Goal: Task Accomplishment & Management: Manage account settings

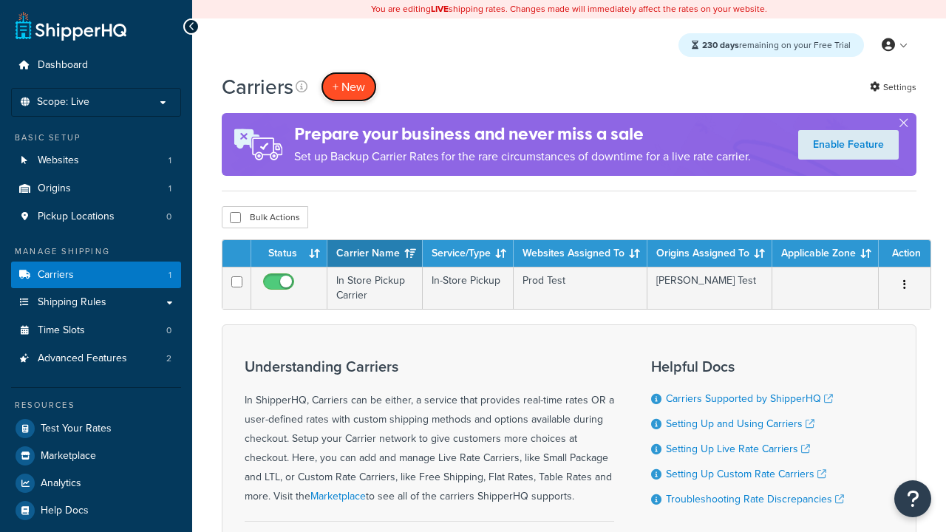
click at [349, 86] on button "+ New" at bounding box center [349, 87] width 56 height 30
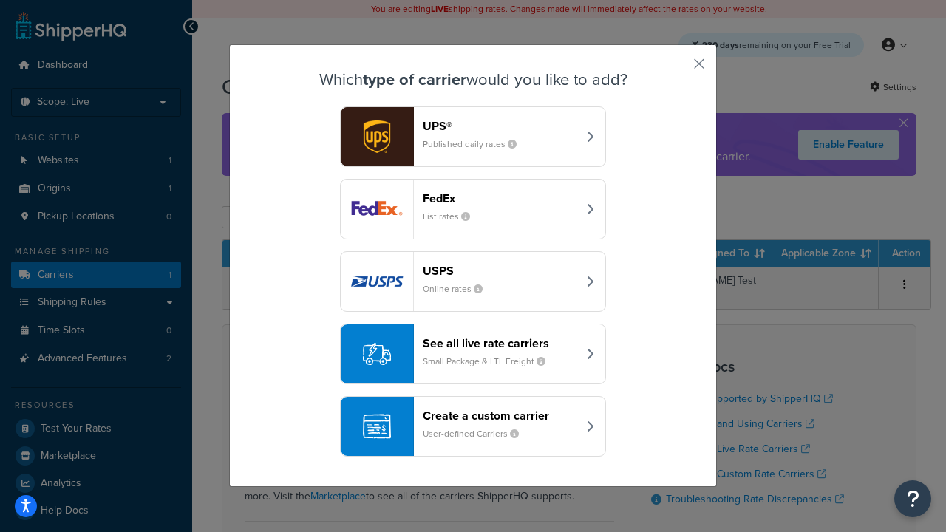
click at [500, 198] on header "FedEx" at bounding box center [500, 198] width 154 height 14
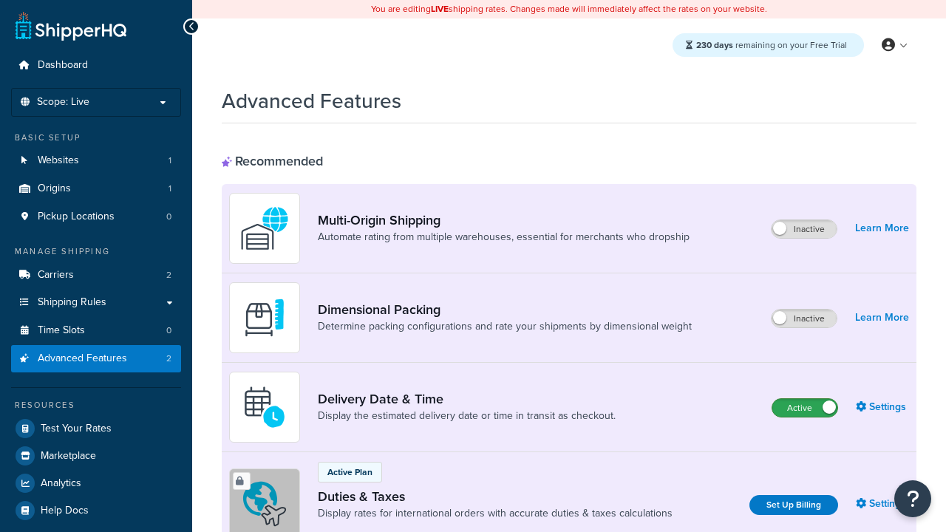
click at [805, 408] on label "Active" at bounding box center [804, 408] width 65 height 18
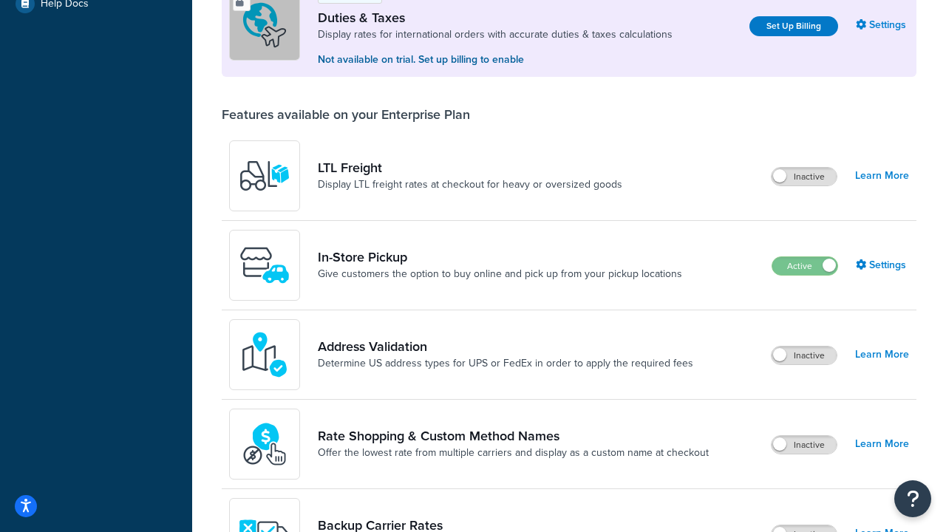
scroll to position [451, 0]
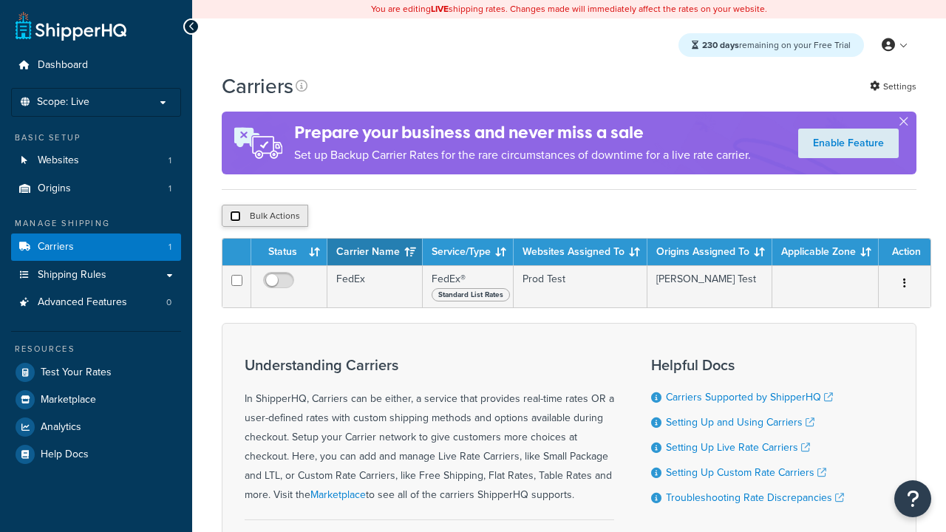
click at [235, 218] on input "checkbox" at bounding box center [235, 216] width 11 height 11
checkbox input "true"
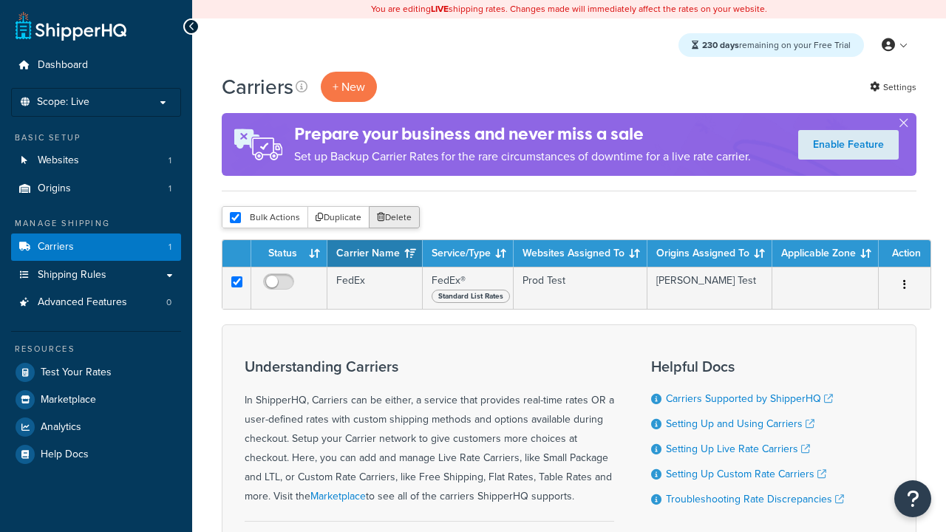
click at [398, 218] on button "Delete" at bounding box center [394, 217] width 51 height 22
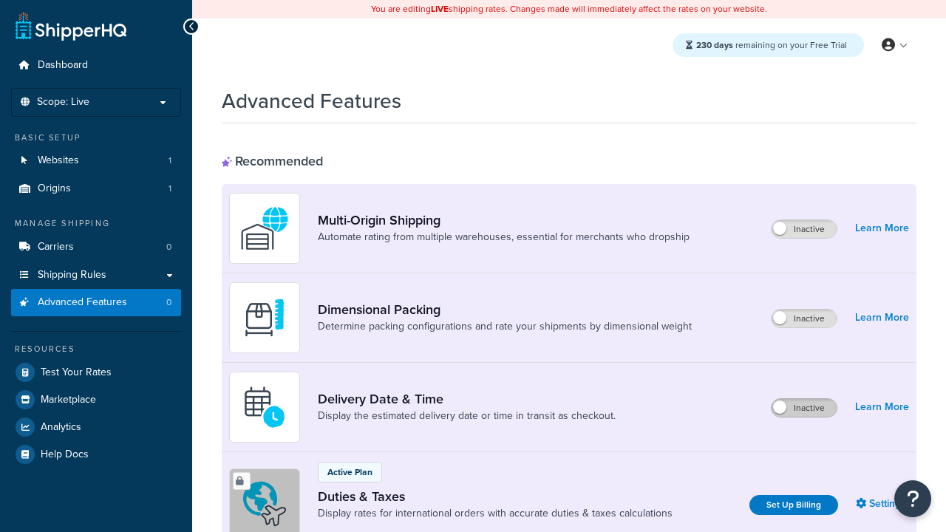
click at [804, 399] on label "Inactive" at bounding box center [804, 408] width 65 height 18
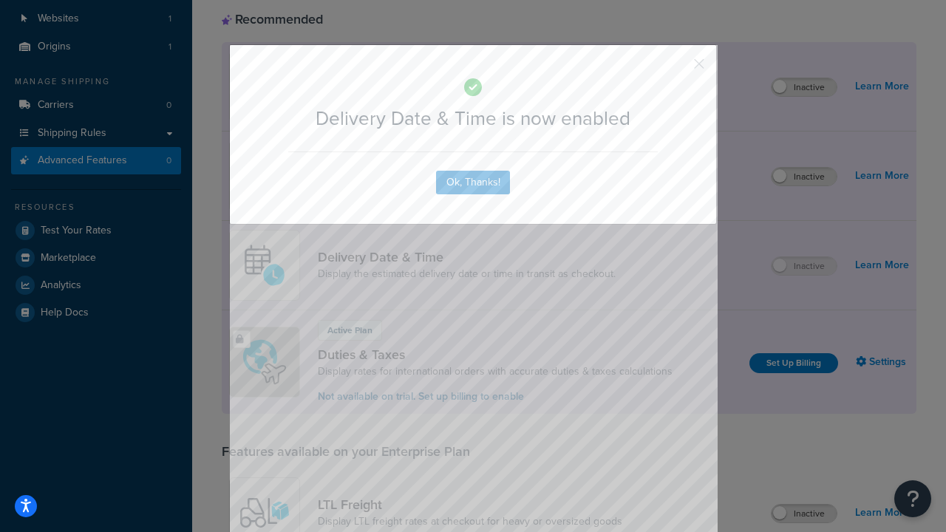
click at [677, 67] on button "button" at bounding box center [678, 69] width 4 height 4
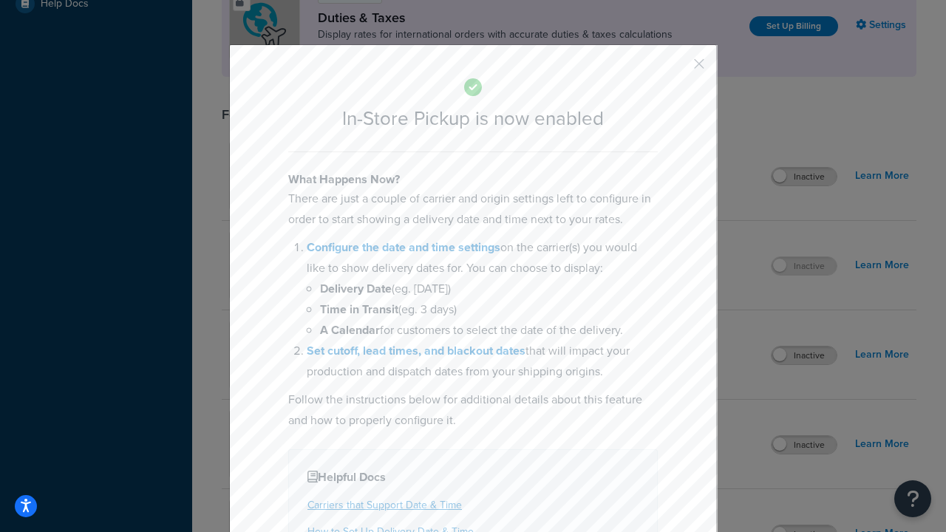
scroll to position [507, 0]
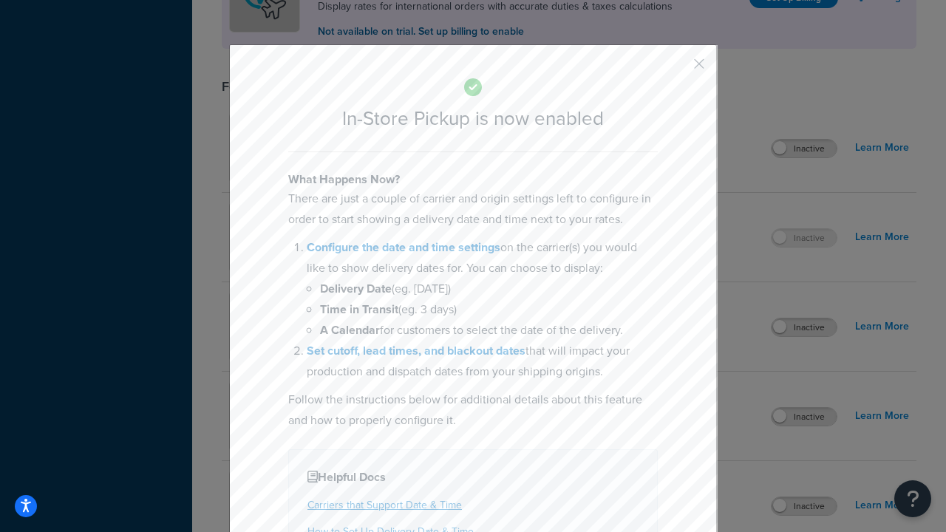
click at [677, 67] on button "button" at bounding box center [678, 69] width 4 height 4
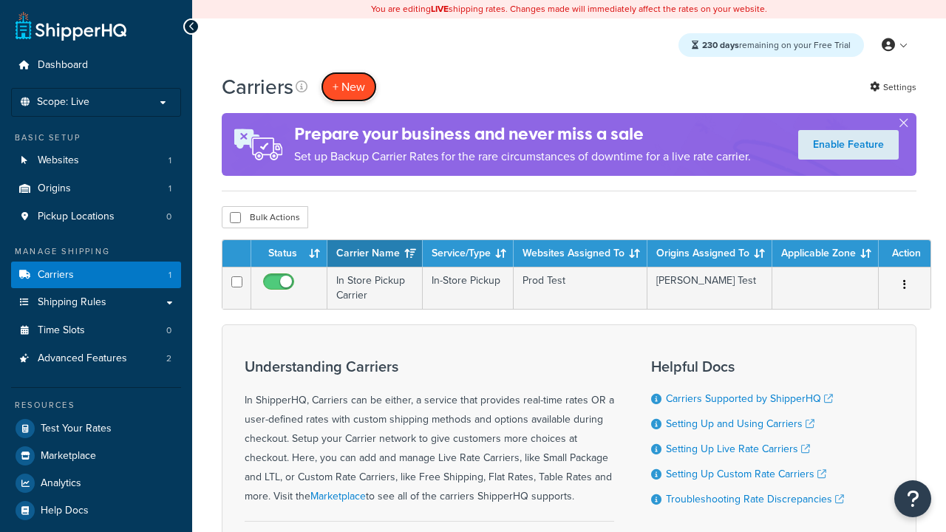
click at [349, 86] on button "+ New" at bounding box center [349, 87] width 56 height 30
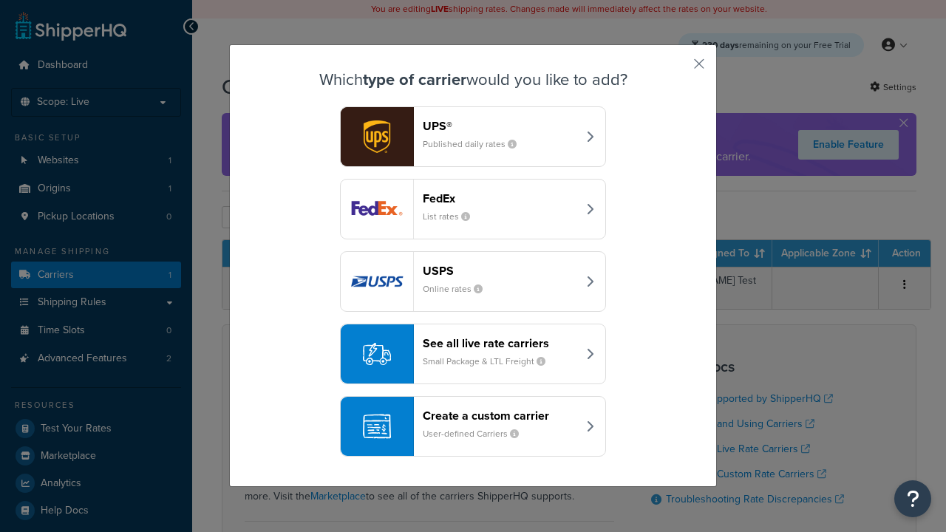
click at [473, 426] on div "Create a custom carrier User-defined Carriers" at bounding box center [500, 426] width 154 height 35
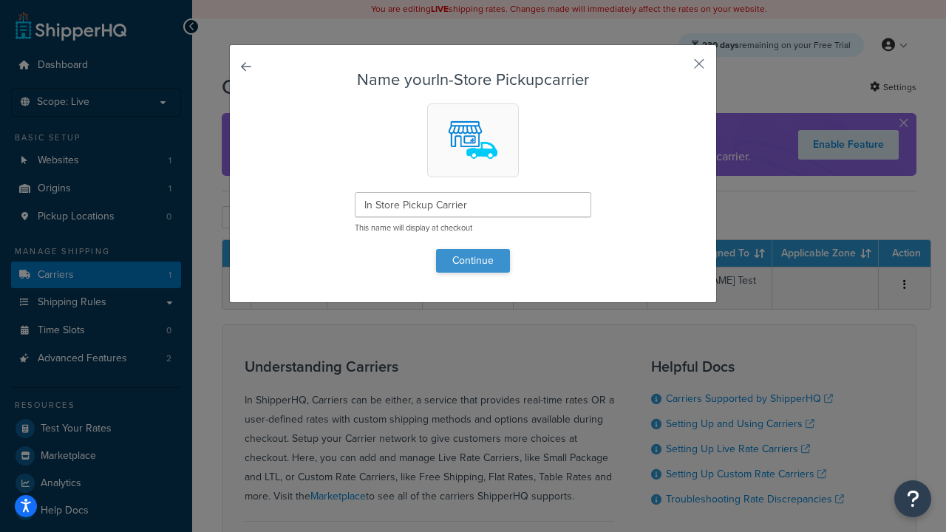
type input "In Store Pickup Carrier"
click at [473, 260] on button "Continue" at bounding box center [473, 261] width 74 height 24
